Goal: Information Seeking & Learning: Learn about a topic

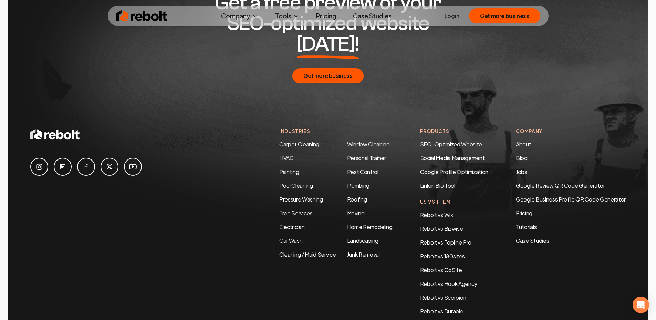
scroll to position [3335, 0]
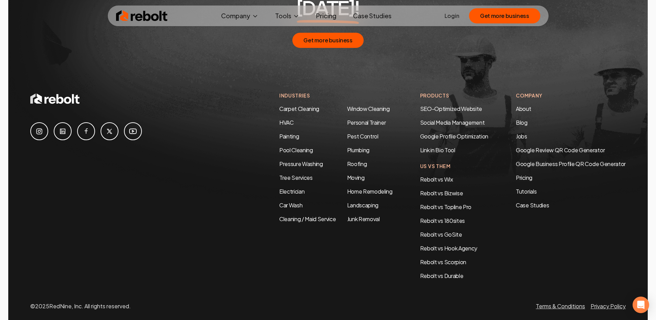
click at [552, 219] on div "Company About Blog Jobs Google Review QR Code Generator Google Business Profile…" at bounding box center [571, 186] width 110 height 188
click at [523, 133] on link "Jobs" at bounding box center [521, 136] width 11 height 7
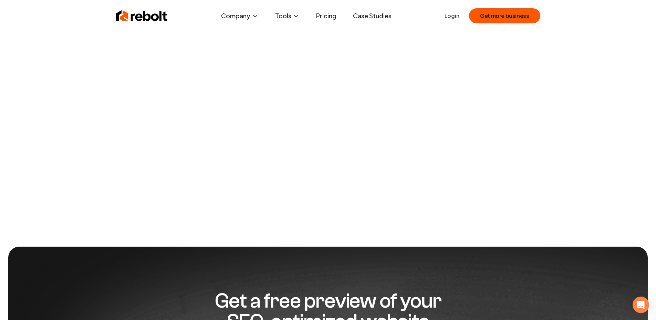
click at [340, 13] on link "Pricing" at bounding box center [326, 16] width 31 height 14
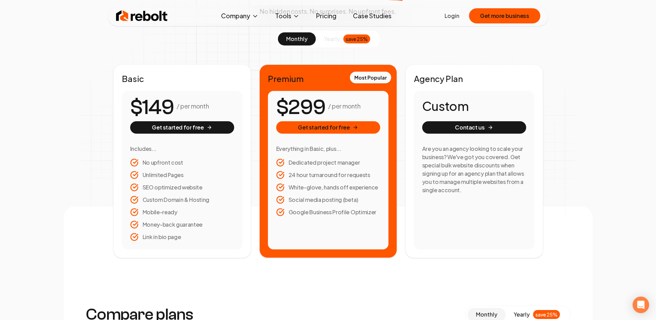
scroll to position [103, 0]
